Goal: Transaction & Acquisition: Purchase product/service

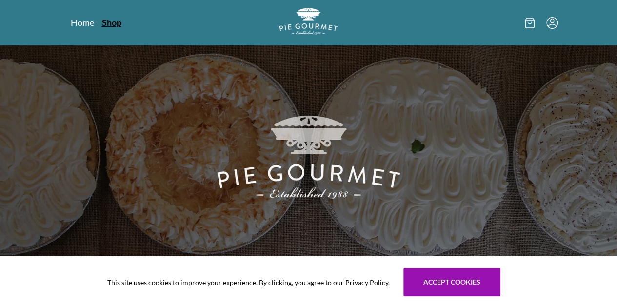
click at [102, 21] on link "Shop" at bounding box center [112, 23] width 20 height 12
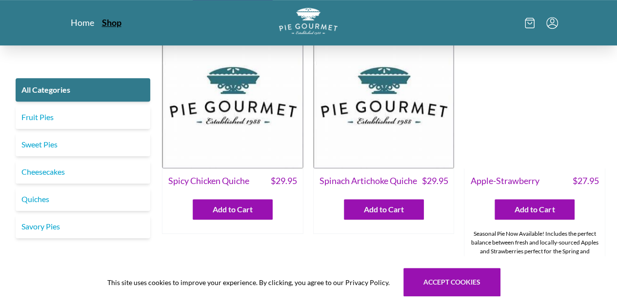
scroll to position [255, 0]
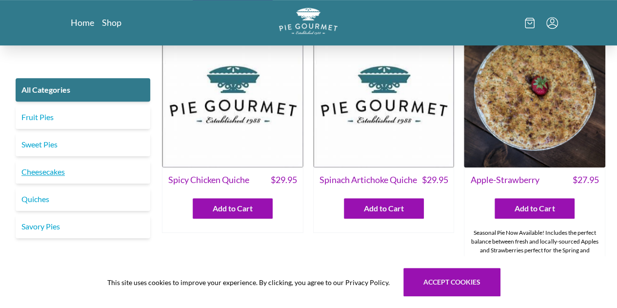
click at [61, 169] on link "Cheesecakes" at bounding box center [83, 171] width 135 height 23
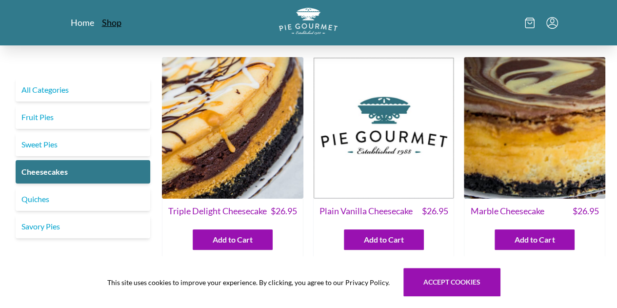
click at [102, 27] on link "Shop" at bounding box center [112, 23] width 20 height 12
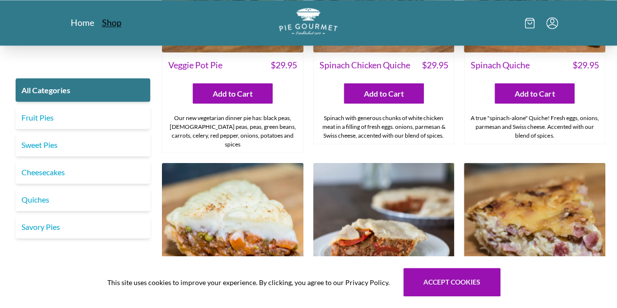
scroll to position [893, 0]
